Goal: Navigation & Orientation: Find specific page/section

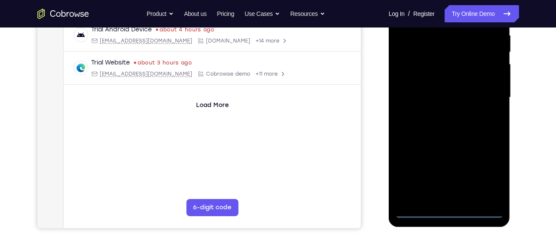
scroll to position [172, 0]
click at [456, 211] on div at bounding box center [449, 97] width 108 height 241
click at [486, 174] on div at bounding box center [449, 97] width 108 height 241
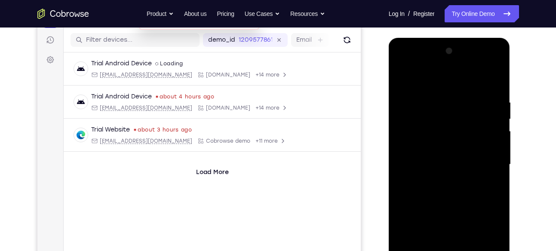
scroll to position [104, 0]
click at [451, 80] on div at bounding box center [449, 165] width 108 height 241
click at [487, 160] on div at bounding box center [449, 165] width 108 height 241
click at [436, 180] on div at bounding box center [449, 165] width 108 height 241
click at [438, 153] on div at bounding box center [449, 165] width 108 height 241
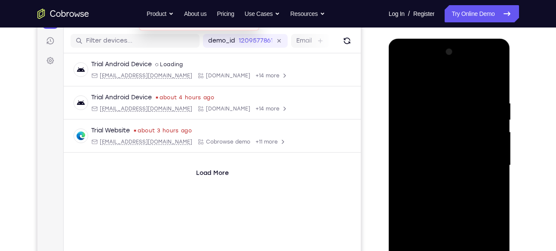
click at [449, 148] on div at bounding box center [449, 165] width 108 height 241
click at [441, 162] on div at bounding box center [449, 165] width 108 height 241
click at [431, 199] on div at bounding box center [449, 165] width 108 height 241
click at [445, 186] on div at bounding box center [449, 165] width 108 height 241
click at [493, 174] on div at bounding box center [449, 165] width 108 height 241
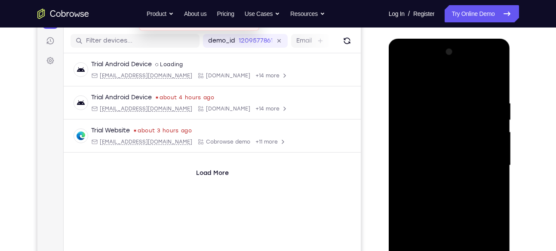
click at [472, 165] on div at bounding box center [449, 165] width 108 height 241
click at [451, 194] on div at bounding box center [449, 165] width 108 height 241
click at [431, 61] on div at bounding box center [449, 165] width 108 height 241
click at [429, 74] on div at bounding box center [449, 165] width 108 height 241
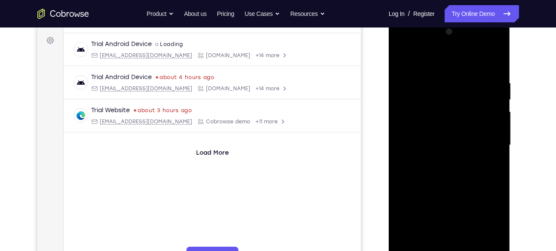
scroll to position [125, 0]
click at [447, 42] on div at bounding box center [449, 144] width 108 height 241
click at [485, 44] on div at bounding box center [449, 144] width 108 height 241
click at [403, 43] on div at bounding box center [449, 144] width 108 height 241
click at [485, 138] on div at bounding box center [449, 144] width 108 height 241
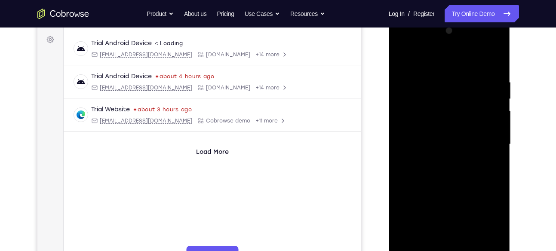
click at [485, 138] on div at bounding box center [449, 144] width 108 height 241
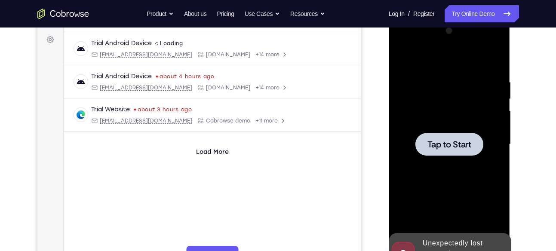
click at [453, 116] on div at bounding box center [449, 144] width 108 height 241
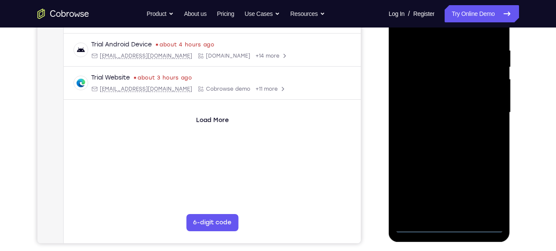
scroll to position [168, 0]
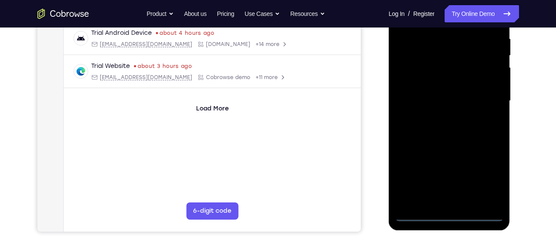
click at [447, 220] on div at bounding box center [449, 101] width 108 height 241
click at [491, 184] on div at bounding box center [449, 101] width 108 height 241
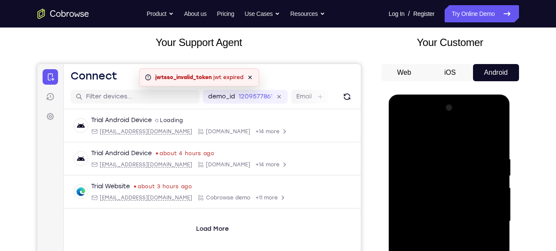
scroll to position [50, 0]
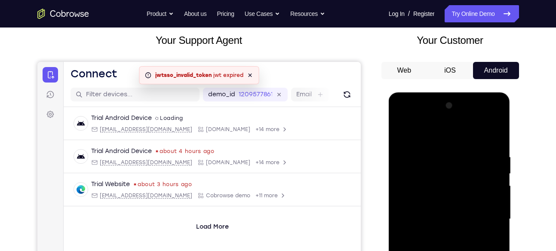
click at [447, 131] on div at bounding box center [449, 219] width 108 height 241
click at [485, 214] on div at bounding box center [449, 219] width 108 height 241
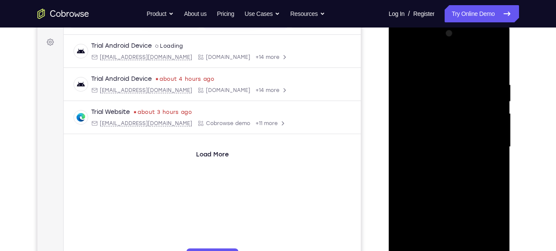
scroll to position [122, 0]
click at [445, 221] on div at bounding box center [449, 146] width 108 height 241
click at [441, 159] on div at bounding box center [449, 146] width 108 height 241
click at [452, 133] on div at bounding box center [449, 146] width 108 height 241
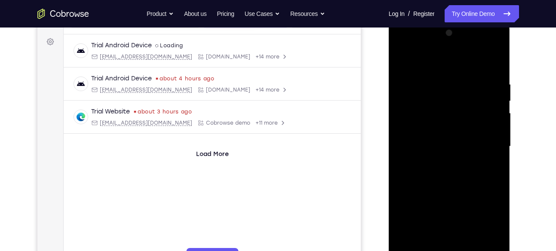
click at [440, 147] on div at bounding box center [449, 146] width 108 height 241
click at [440, 174] on div at bounding box center [449, 146] width 108 height 241
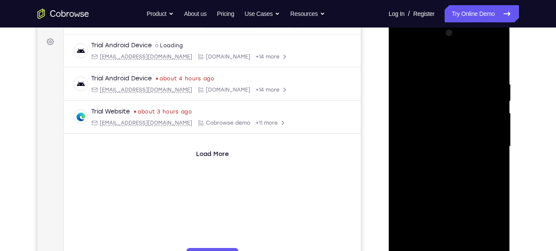
click at [489, 156] on div at bounding box center [449, 146] width 108 height 241
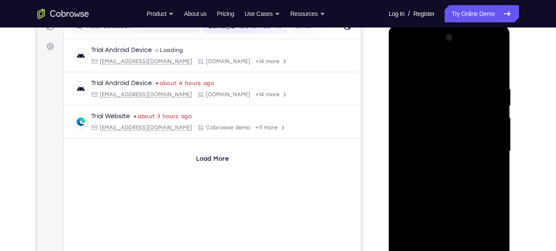
scroll to position [131, 0]
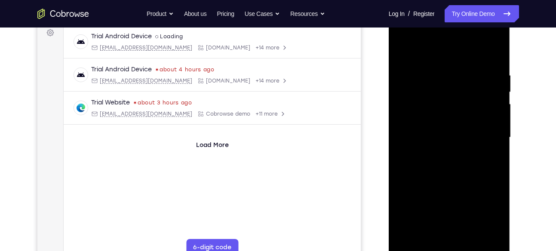
click at [497, 52] on div at bounding box center [449, 137] width 108 height 241
click at [479, 64] on div at bounding box center [449, 137] width 108 height 241
click at [401, 48] on div at bounding box center [449, 137] width 108 height 241
click at [470, 239] on div at bounding box center [449, 137] width 108 height 241
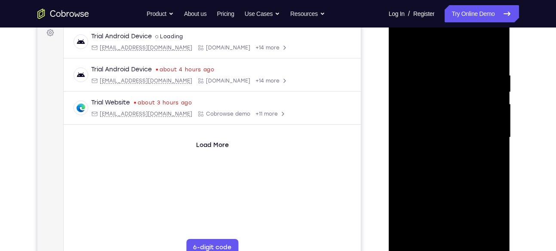
click at [449, 229] on div at bounding box center [449, 137] width 108 height 241
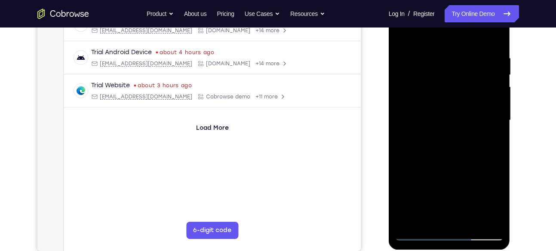
click at [474, 222] on div at bounding box center [449, 120] width 108 height 241
click at [453, 166] on div at bounding box center [449, 120] width 108 height 241
click at [437, 106] on div at bounding box center [449, 120] width 108 height 241
click at [444, 217] on div at bounding box center [449, 120] width 108 height 241
click at [488, 141] on div at bounding box center [449, 120] width 108 height 241
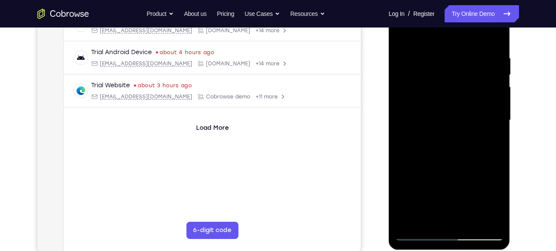
click at [488, 141] on div at bounding box center [449, 120] width 108 height 241
click at [423, 92] on div at bounding box center [449, 120] width 108 height 241
click at [428, 168] on div at bounding box center [449, 120] width 108 height 241
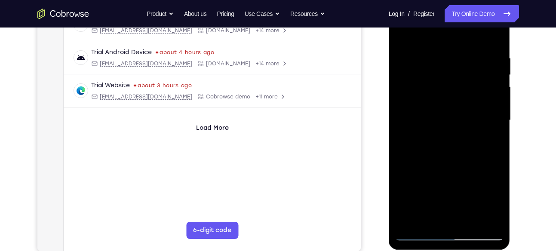
click at [398, 33] on div at bounding box center [449, 120] width 108 height 241
click at [420, 235] on div at bounding box center [449, 120] width 108 height 241
click at [404, 33] on div at bounding box center [449, 120] width 108 height 241
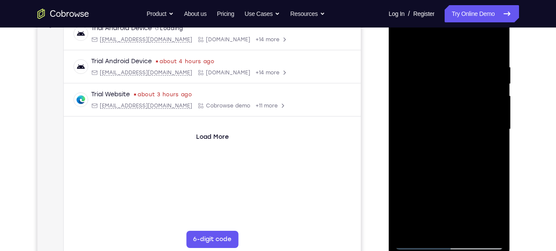
scroll to position [138, 0]
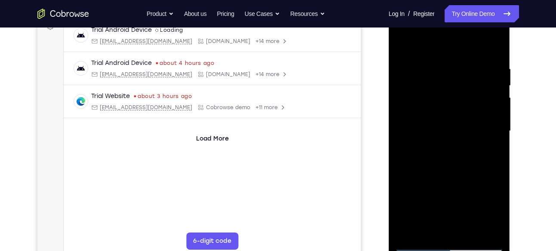
click at [446, 60] on div at bounding box center [449, 131] width 108 height 241
drag, startPoint x: 497, startPoint y: 96, endPoint x: 383, endPoint y: 102, distance: 114.5
click at [388, 102] on html "Online web based iOS Simulators and Android Emulators. Run iPhone, iPad, Mobile…" at bounding box center [449, 133] width 122 height 258
click at [494, 136] on div at bounding box center [449, 131] width 108 height 241
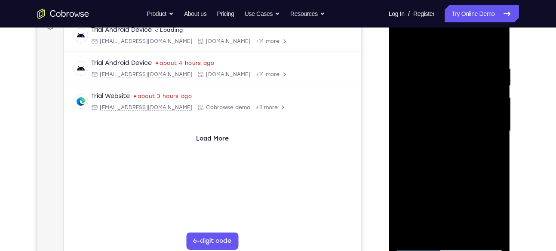
click at [494, 136] on div at bounding box center [449, 131] width 108 height 241
drag, startPoint x: 494, startPoint y: 136, endPoint x: 344, endPoint y: 141, distance: 150.1
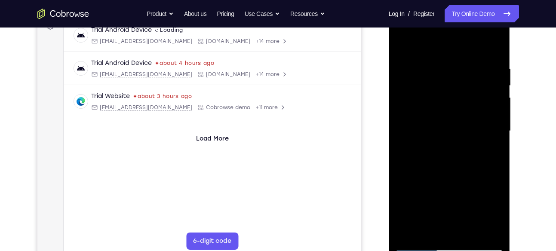
click at [388, 141] on html "Online web based iOS Simulators and Android Emulators. Run iPhone, iPad, Mobile…" at bounding box center [449, 133] width 122 height 258
drag, startPoint x: 490, startPoint y: 112, endPoint x: 373, endPoint y: 139, distance: 119.5
click at [388, 139] on html "Online web based iOS Simulators and Android Emulators. Run iPhone, iPad, Mobile…" at bounding box center [449, 133] width 122 height 258
click at [485, 112] on div at bounding box center [449, 131] width 108 height 241
click at [477, 126] on div at bounding box center [449, 131] width 108 height 241
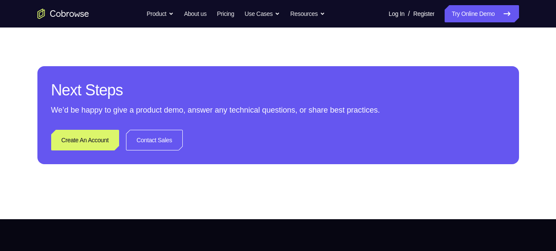
scroll to position [376, 0]
